Goal: Task Accomplishment & Management: Use online tool/utility

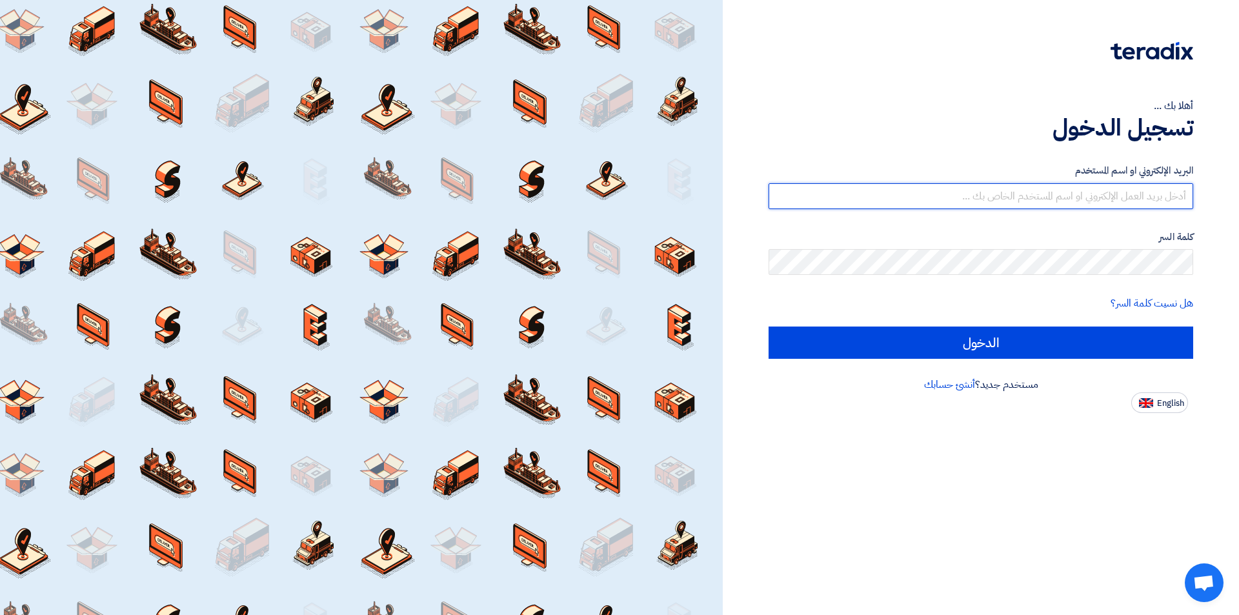
click at [1044, 199] on input "text" at bounding box center [981, 196] width 425 height 26
type input "[EMAIL_ADDRESS][DOMAIN_NAME]"
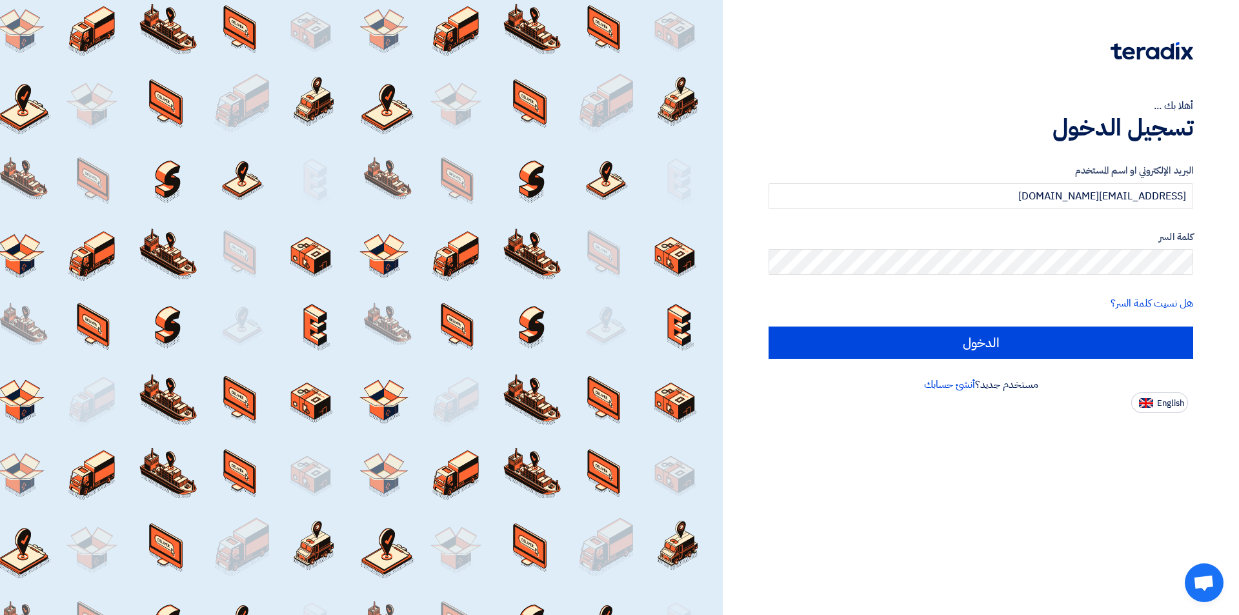
click at [1048, 247] on div "كلمة السر" at bounding box center [981, 253] width 425 height 46
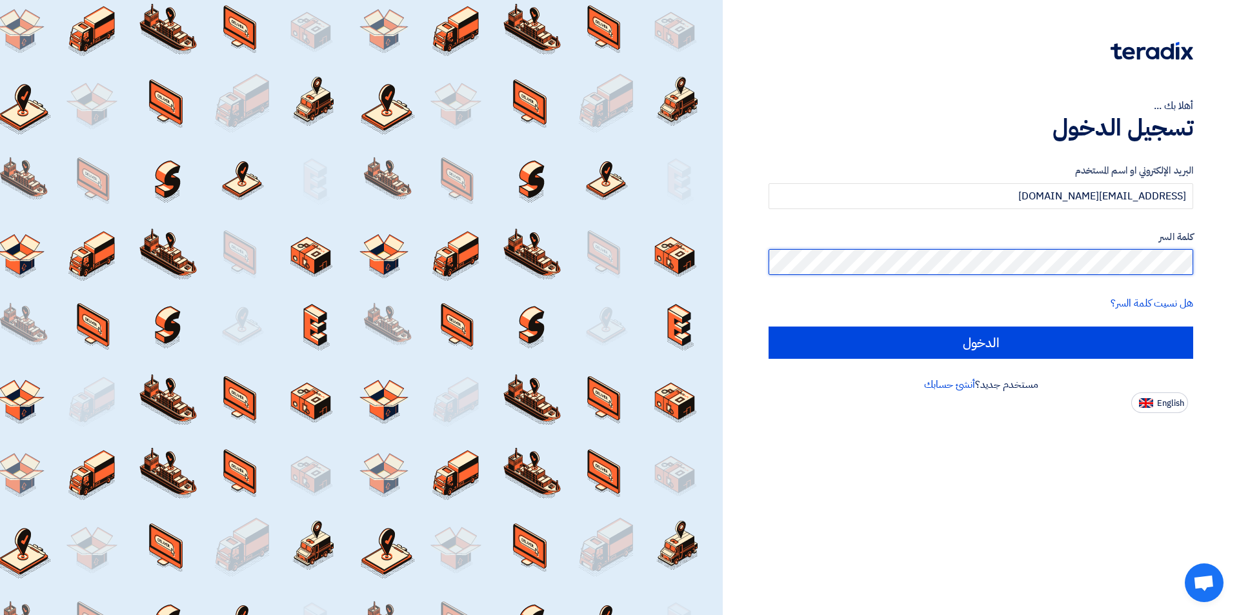
click at [769, 327] on input "الدخول" at bounding box center [981, 343] width 425 height 32
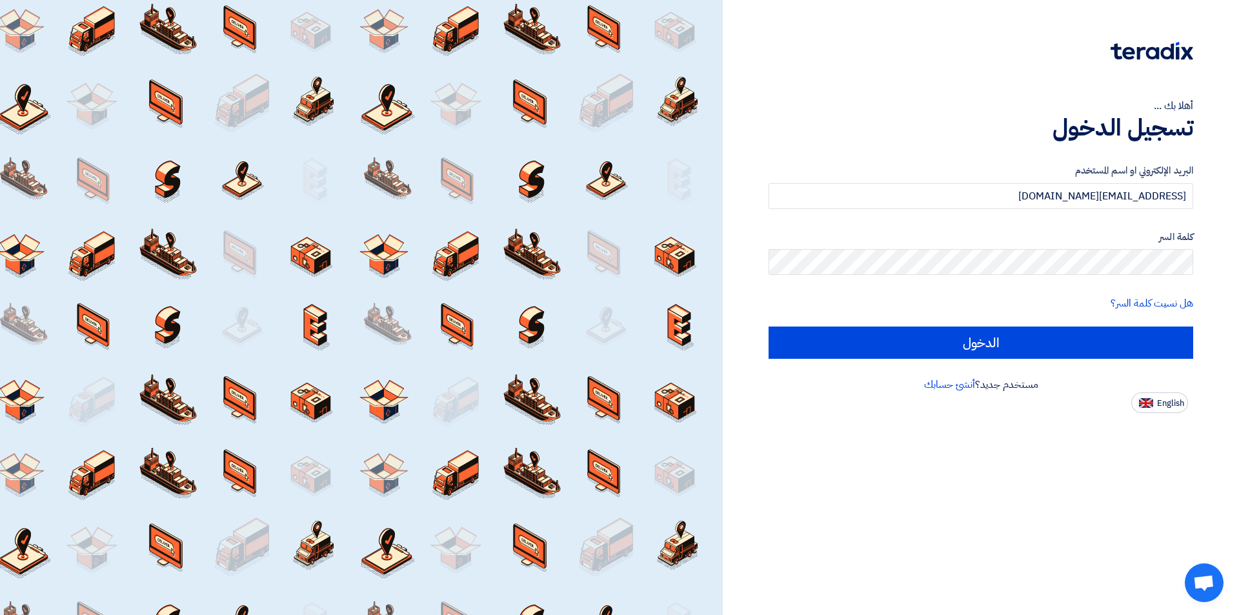
click at [1210, 558] on div "أهلا بك ... تسجيل الدخول البريد الإلكتروني او اسم المستخدم [EMAIL_ADDRESS][DOMA…" at bounding box center [981, 307] width 516 height 615
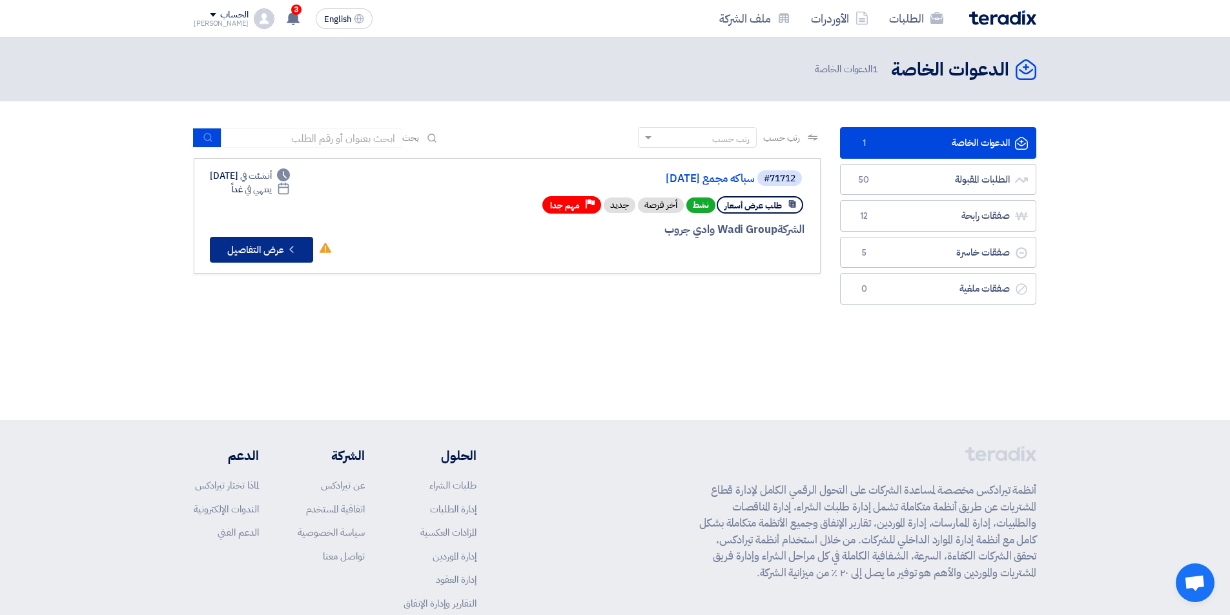
click at [265, 245] on button "Check details عرض التفاصيل" at bounding box center [261, 250] width 103 height 26
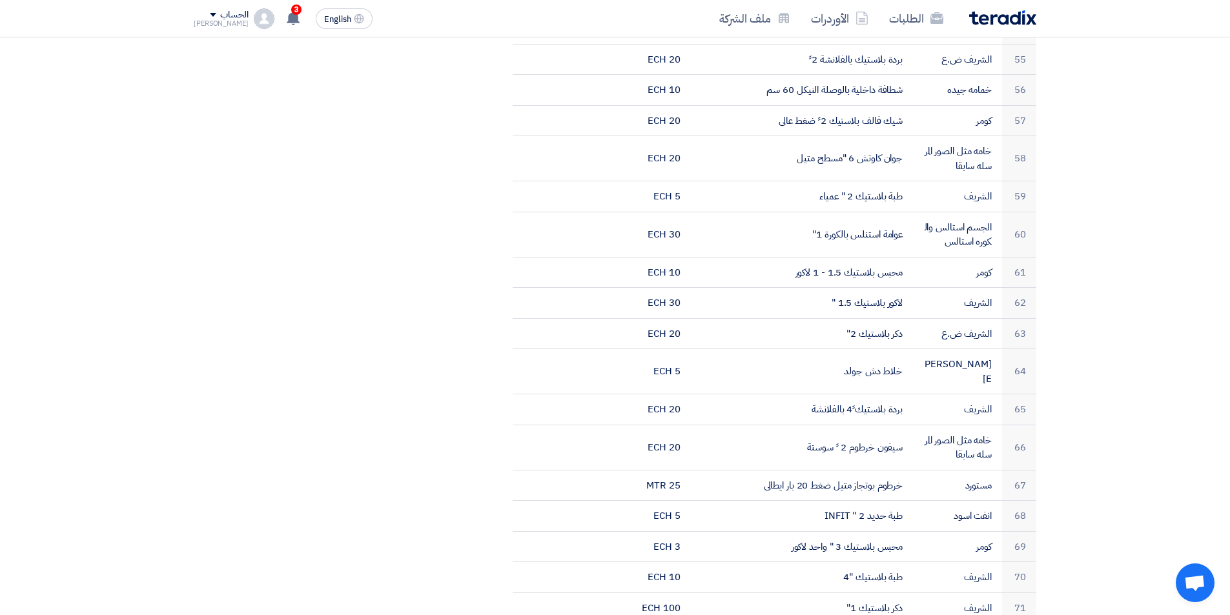
scroll to position [2259, 0]
